Goal: Check status: Check status

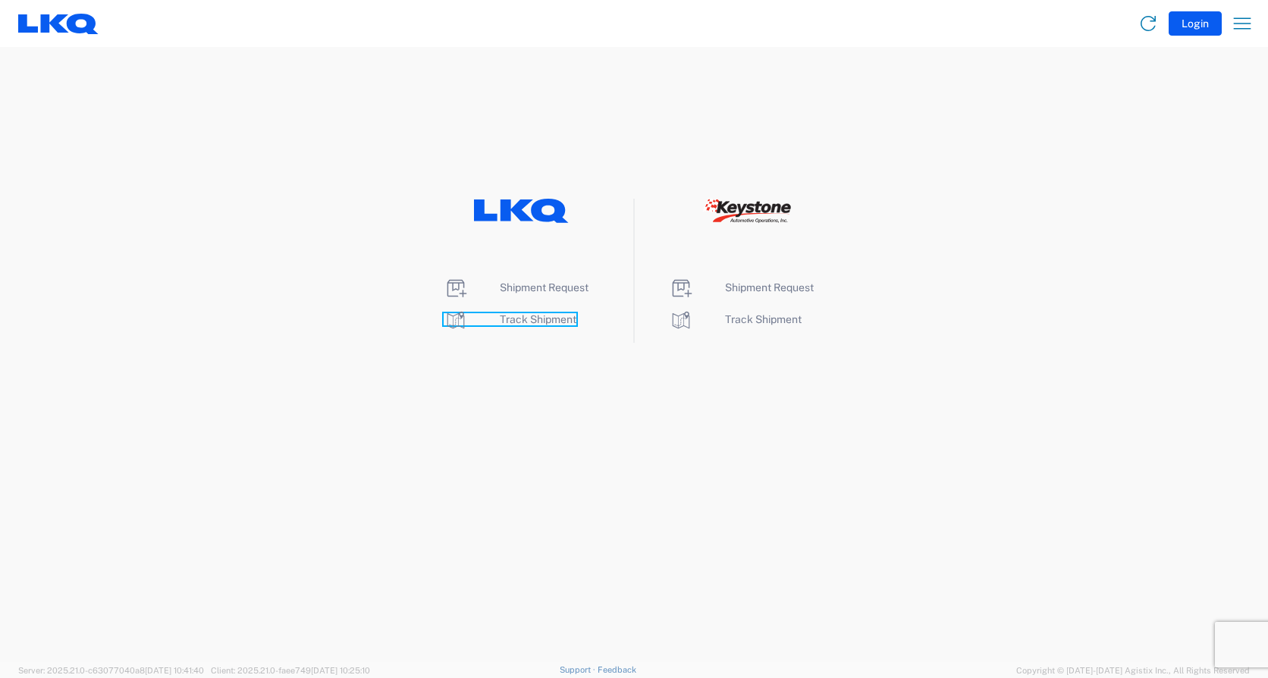
click at [528, 313] on span "Track Shipment" at bounding box center [538, 319] width 77 height 12
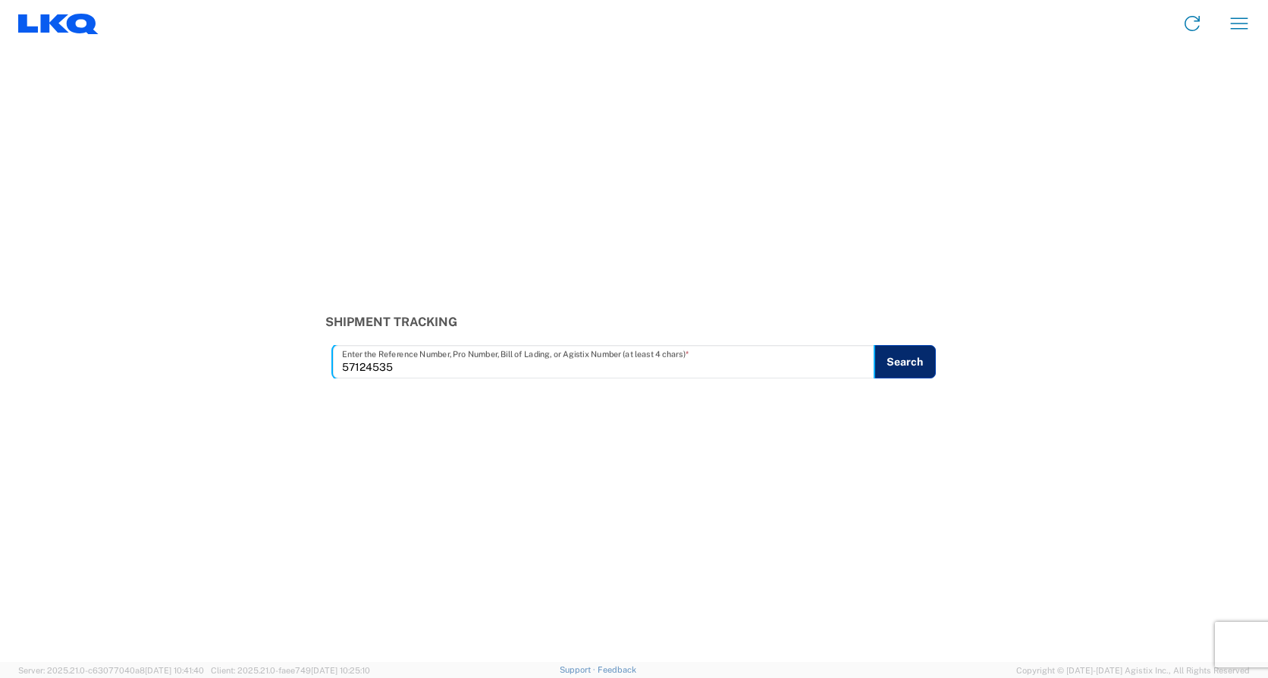
click at [891, 364] on button "Search" at bounding box center [904, 361] width 62 height 33
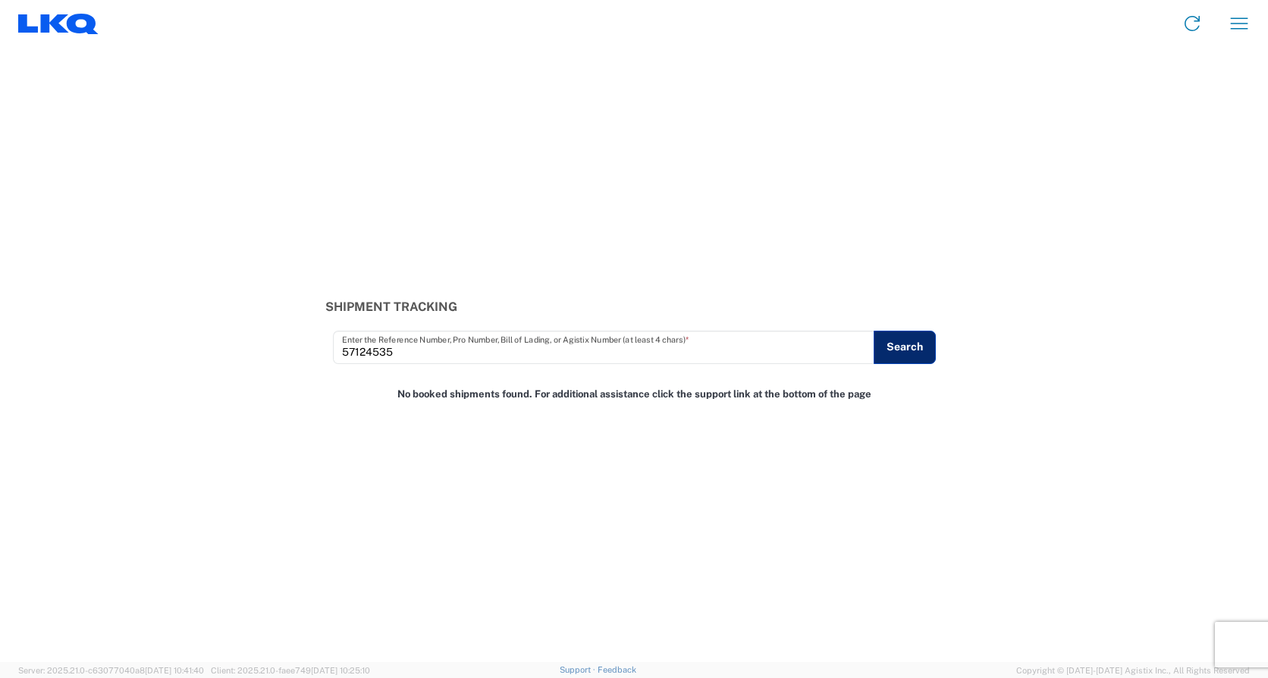
click at [900, 340] on button "Search" at bounding box center [904, 347] width 62 height 33
click at [430, 356] on input "57124535" at bounding box center [604, 347] width 524 height 27
type input "Load509"
click at [917, 345] on button "Search" at bounding box center [904, 347] width 62 height 33
